Goal: Find specific page/section: Find specific page/section

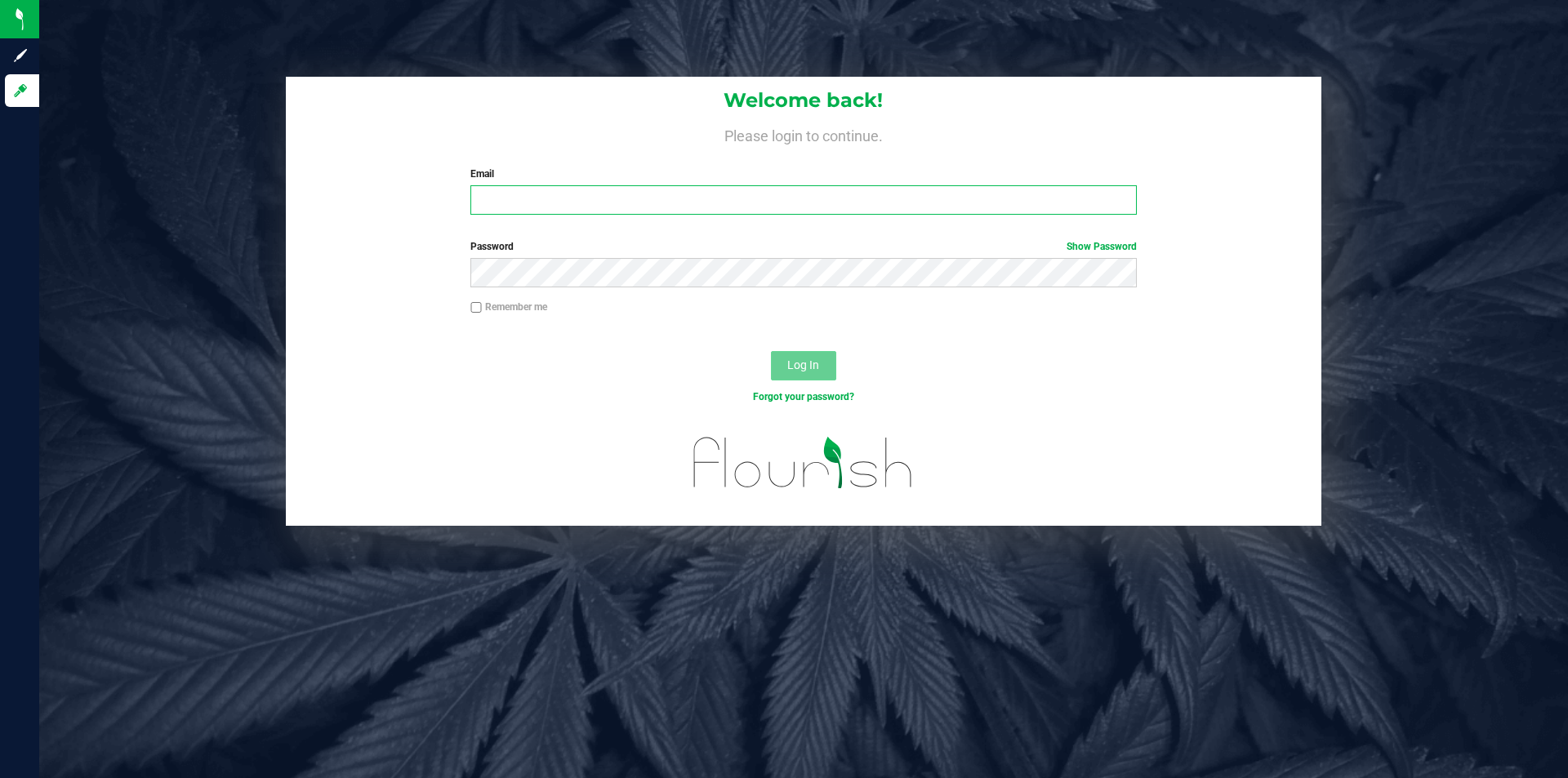
type input "[PERSON_NAME][EMAIL_ADDRESS][DOMAIN_NAME]"
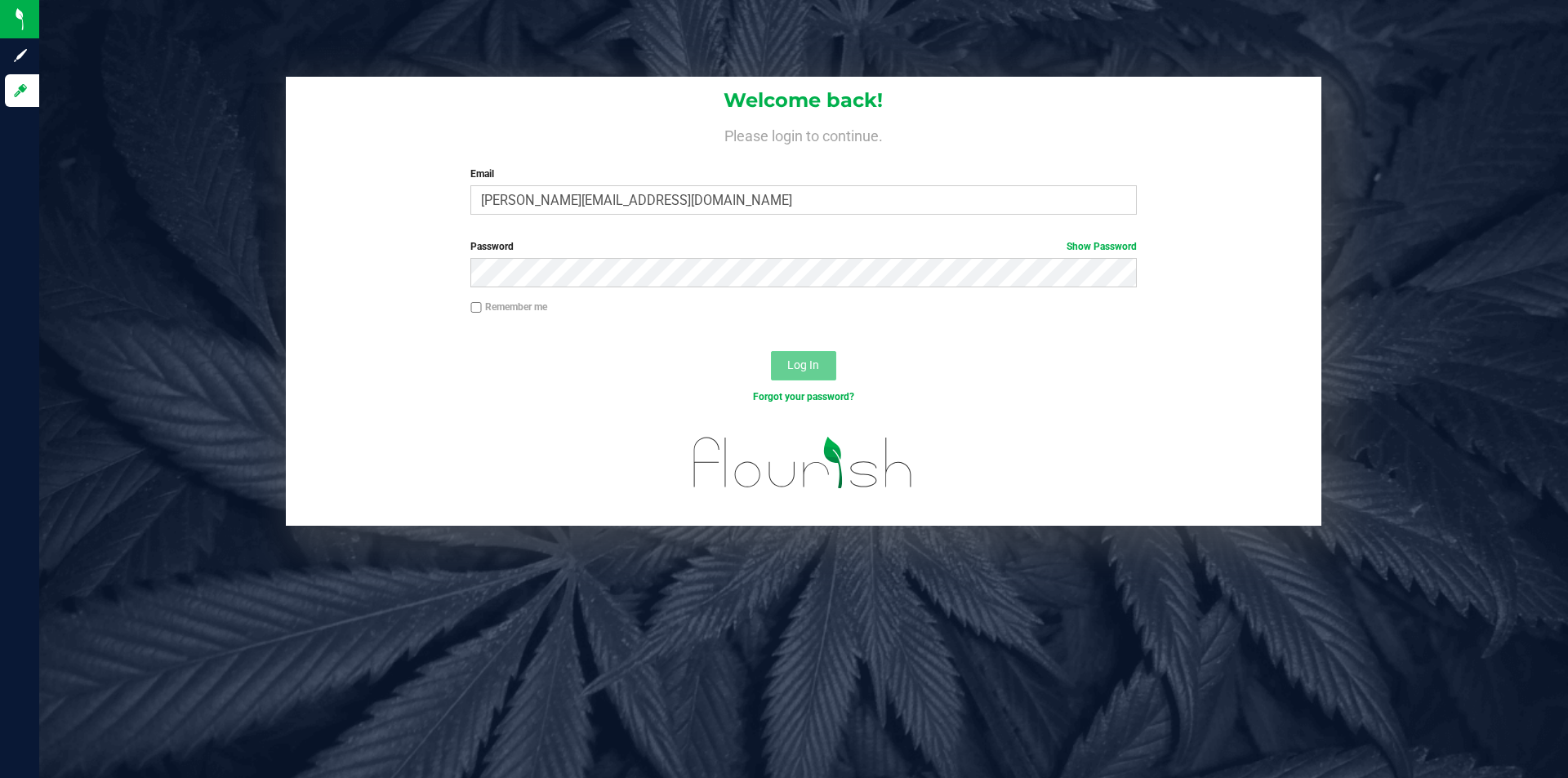
click at [822, 370] on button "Log In" at bounding box center [803, 366] width 65 height 29
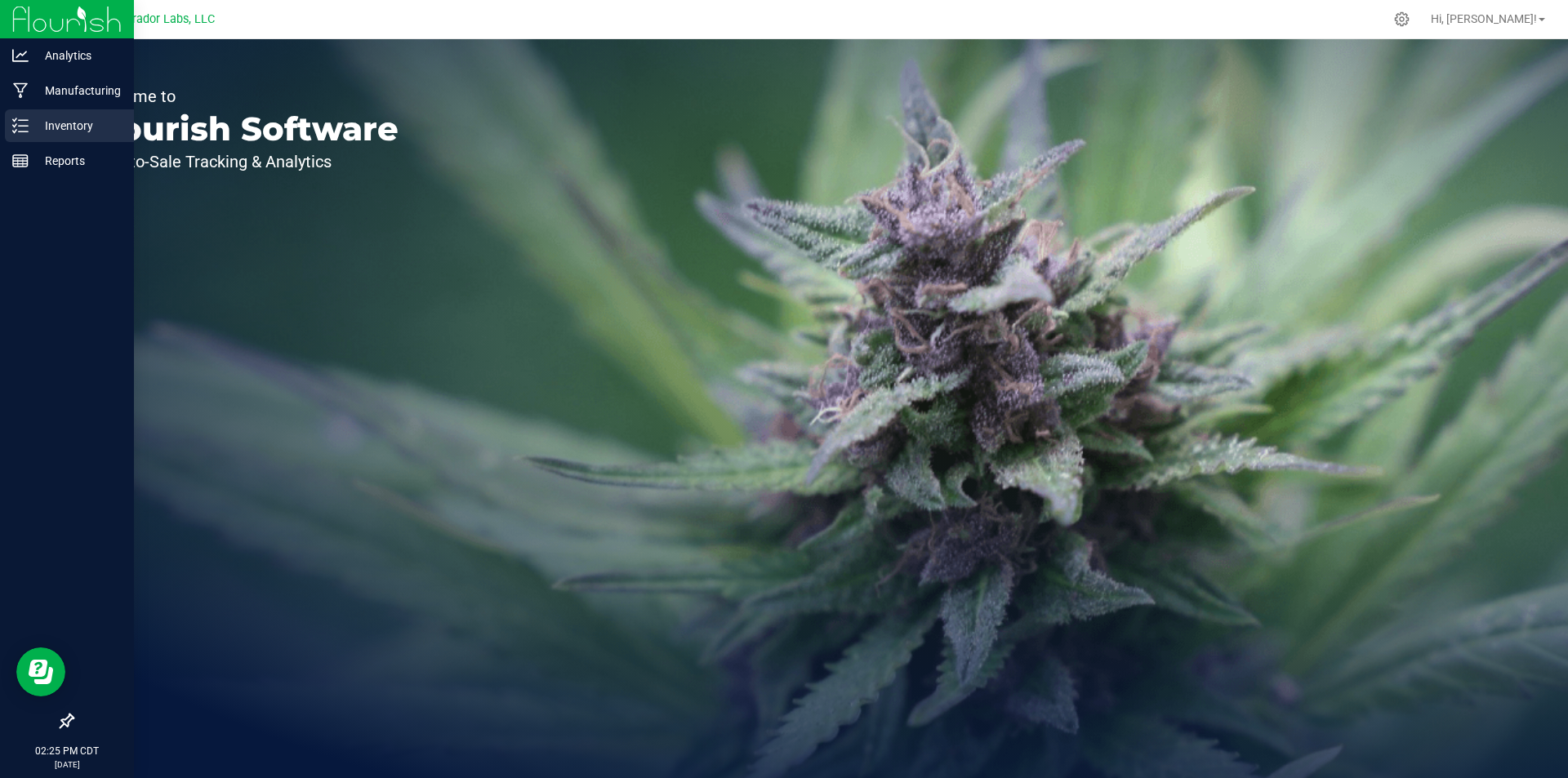
click at [35, 117] on p "Inventory" at bounding box center [77, 126] width 98 height 20
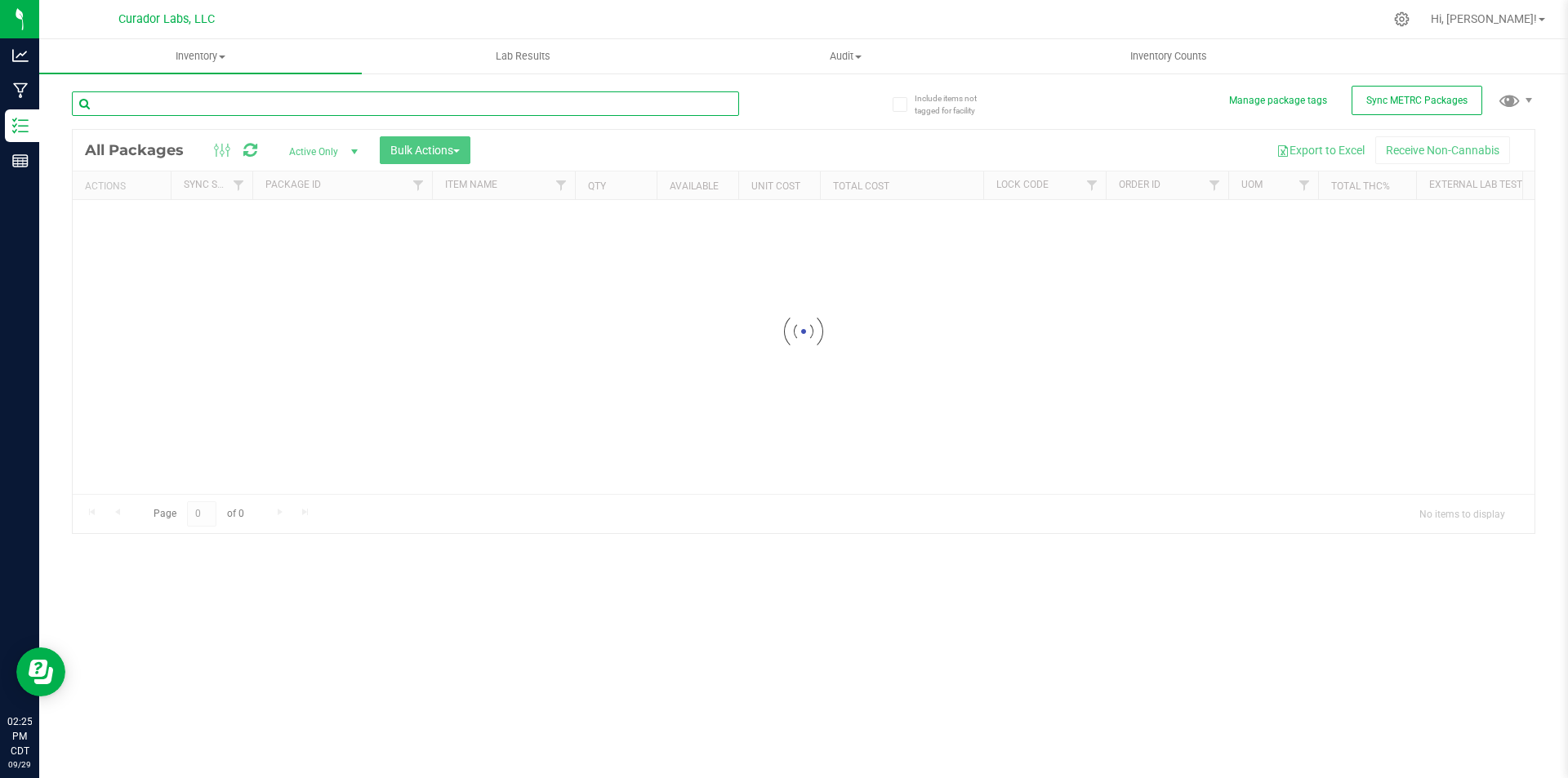
click at [284, 112] on input "text" at bounding box center [405, 103] width 667 height 25
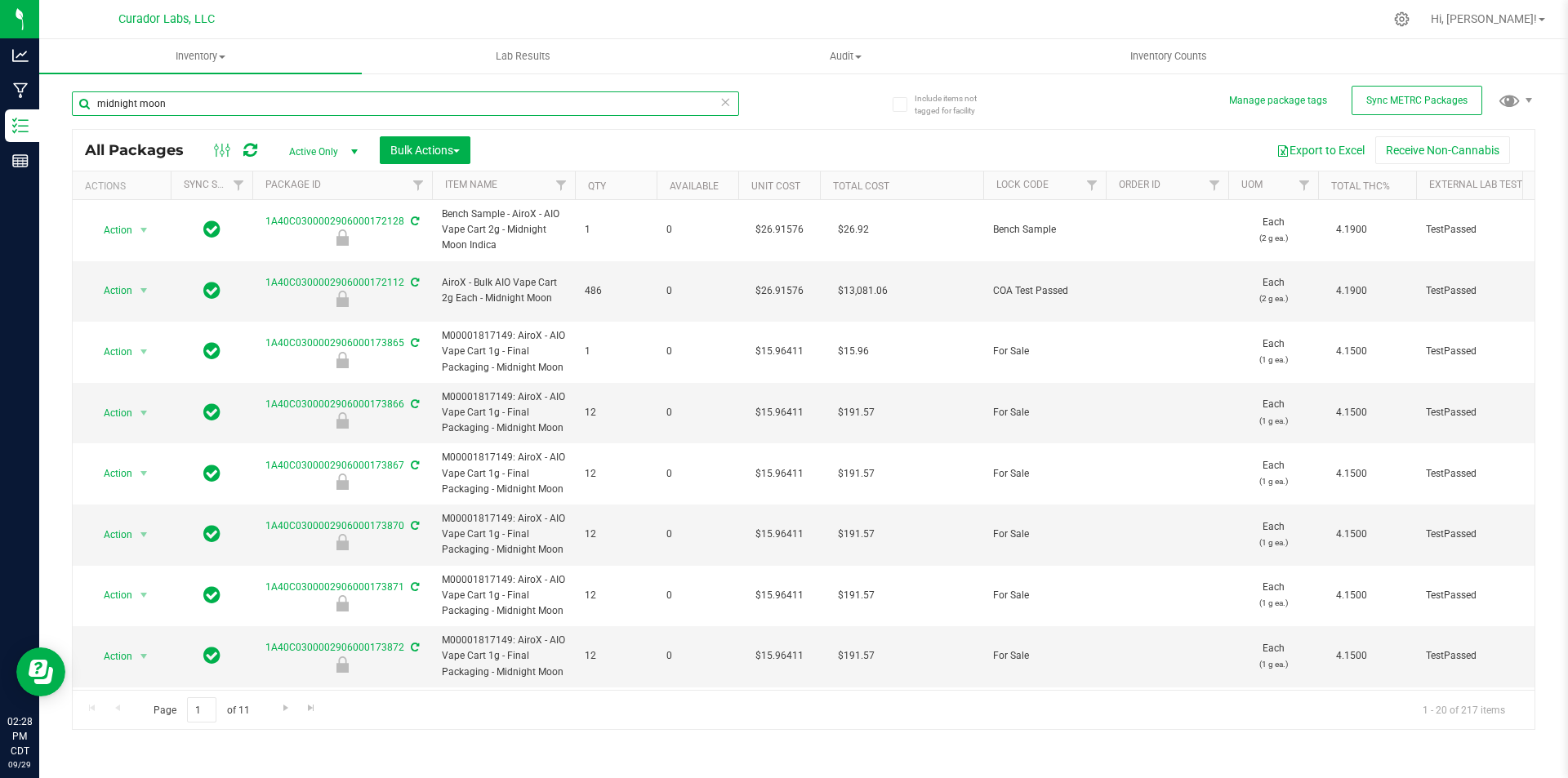
type input "midnight moon"
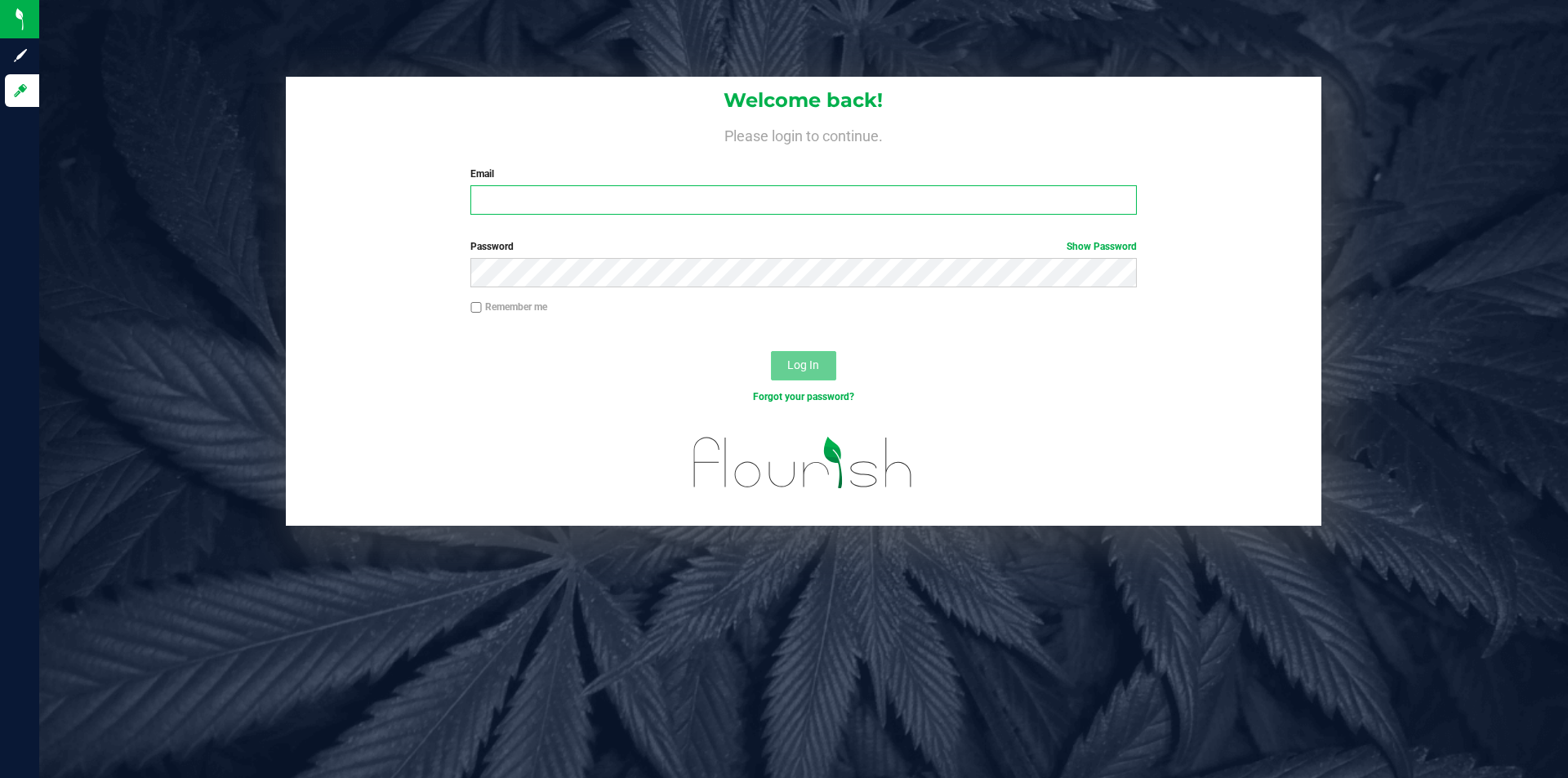
type input "[PERSON_NAME][EMAIL_ADDRESS][DOMAIN_NAME]"
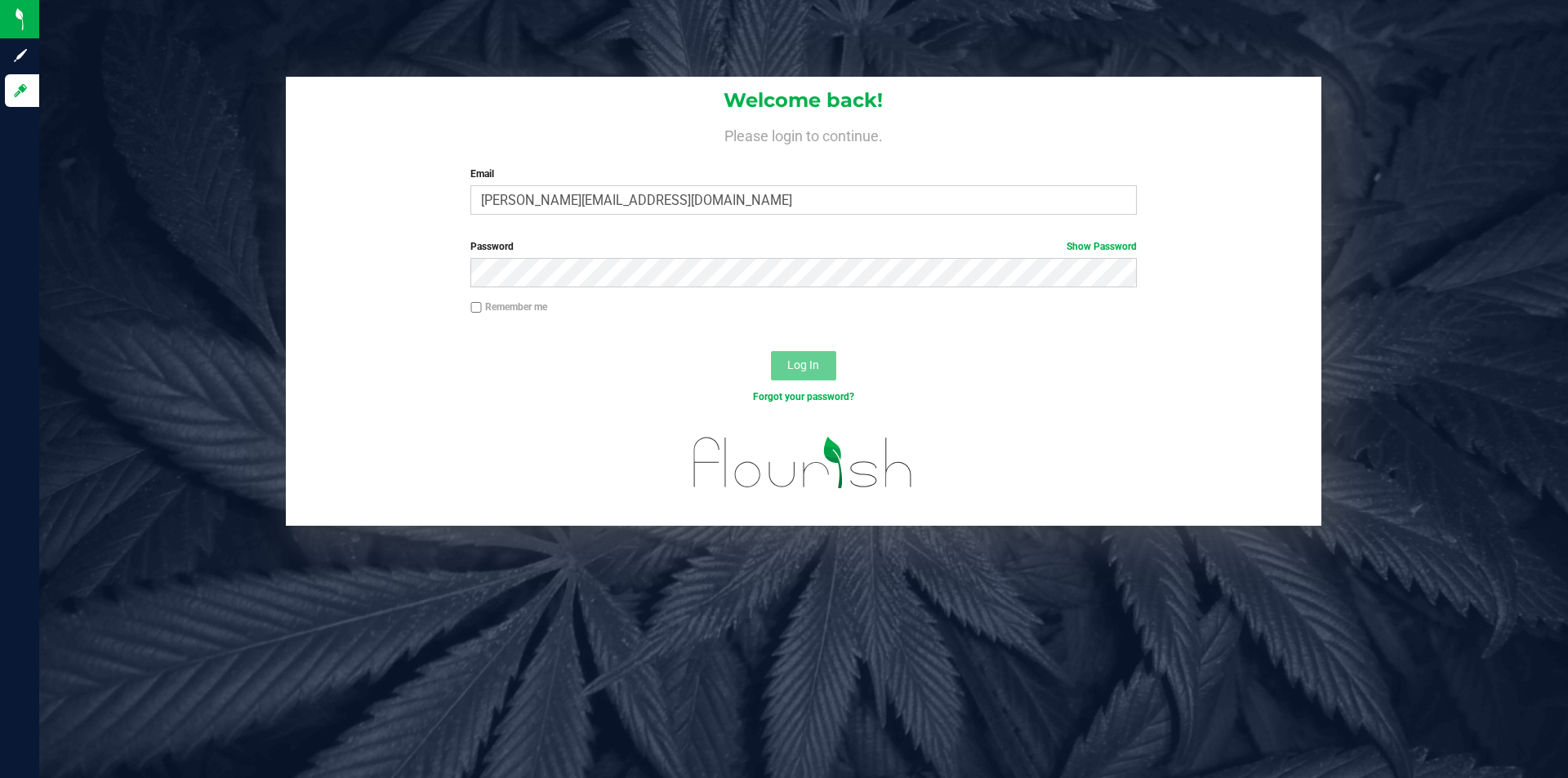
click at [789, 379] on button "Log In" at bounding box center [803, 366] width 65 height 29
